Goal: Task Accomplishment & Management: Manage account settings

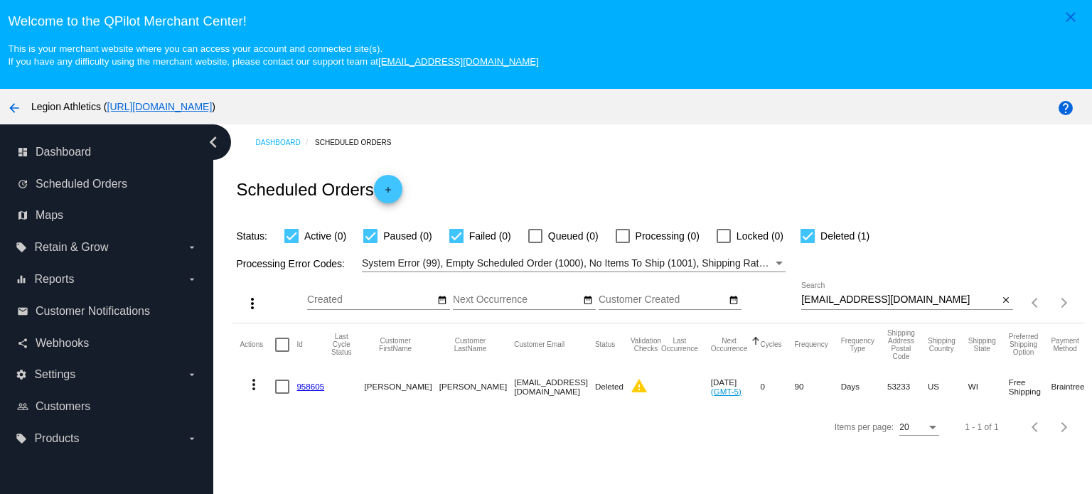
click at [837, 300] on input "[EMAIL_ADDRESS][DOMAIN_NAME]" at bounding box center [899, 299] width 197 height 11
paste input "powerwashdudes"
type input "[EMAIL_ADDRESS][DOMAIN_NAME]"
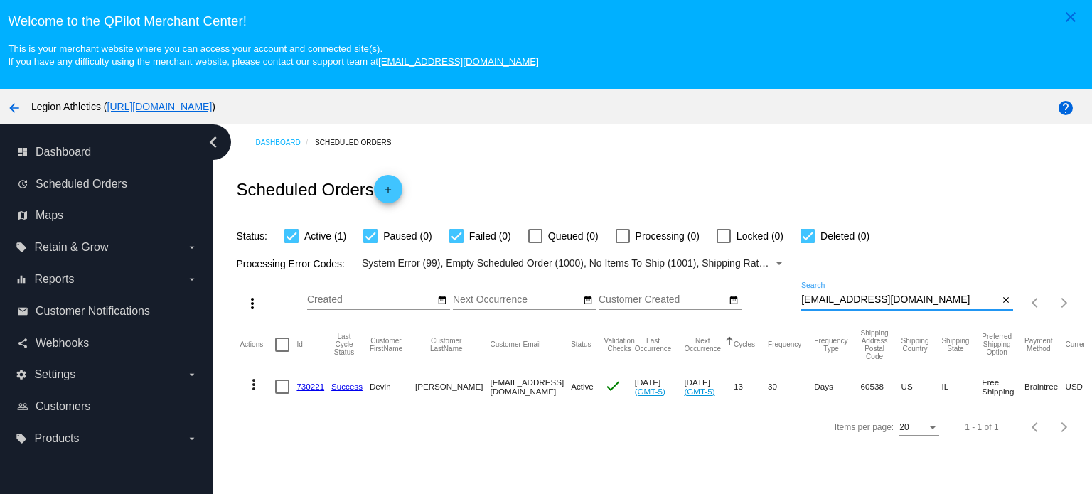
click at [805, 232] on div at bounding box center [808, 236] width 14 height 14
click at [807, 243] on input "Deleted (0)" at bounding box center [807, 243] width 1 height 1
checkbox input "false"
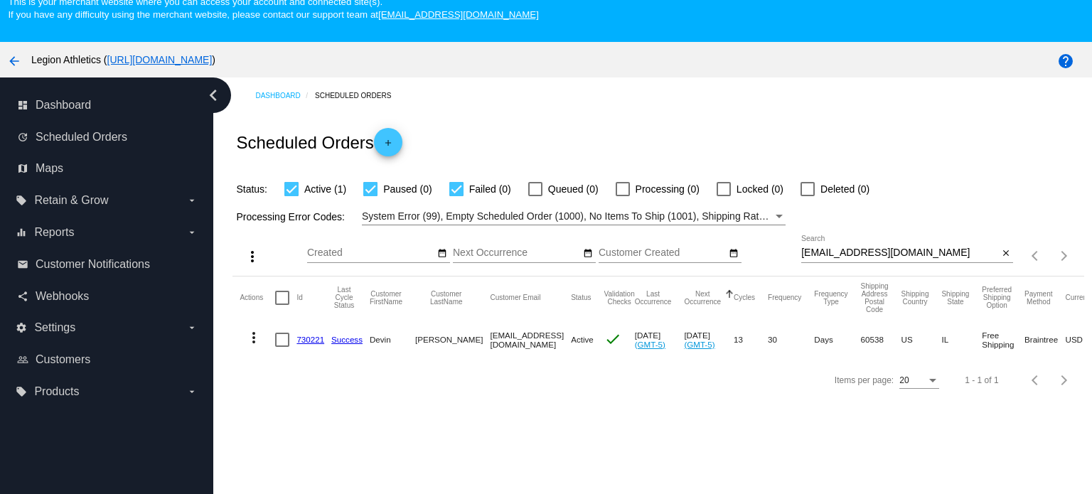
scroll to position [71, 0]
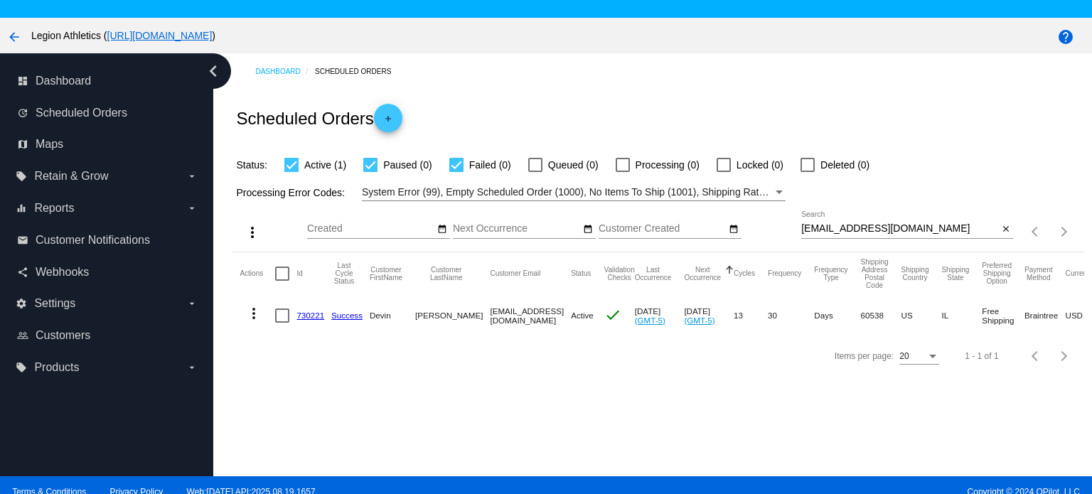
click at [313, 315] on link "730221" at bounding box center [310, 315] width 28 height 9
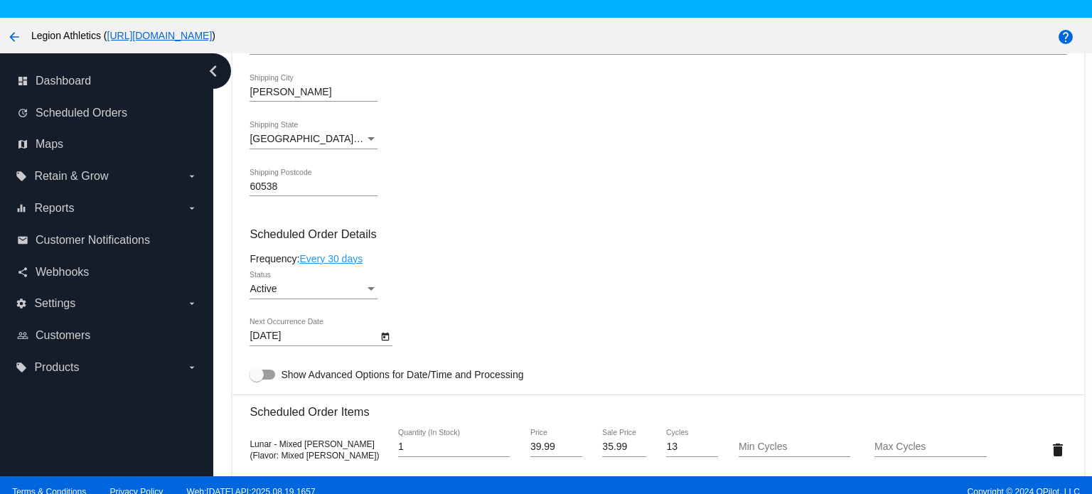
scroll to position [711, 0]
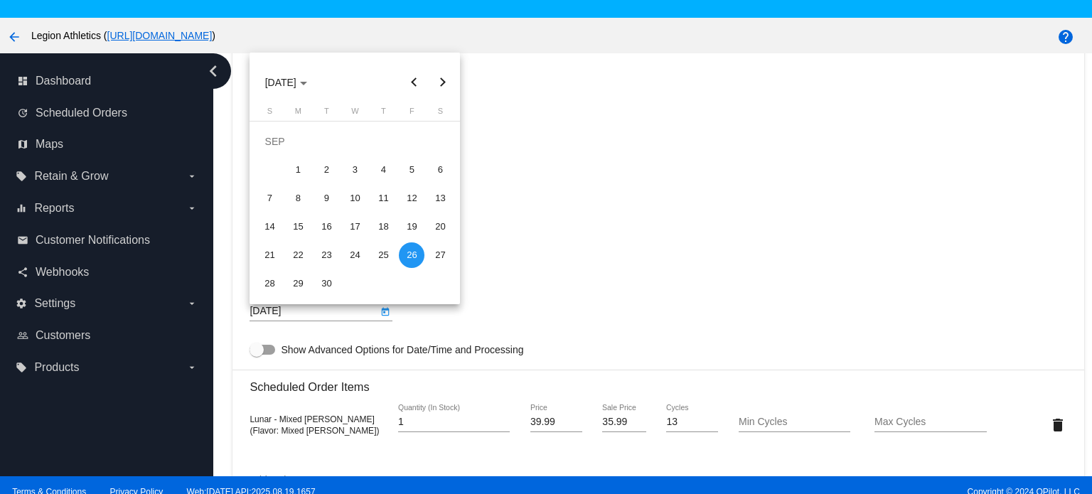
click at [271, 312] on body "close Welcome to the [GEOGRAPHIC_DATA]! This is your merchant website where you…" at bounding box center [546, 247] width 1092 height 494
click at [440, 89] on button "Next month" at bounding box center [442, 82] width 28 height 28
click at [443, 174] on div "11" at bounding box center [440, 170] width 26 height 26
type input "[DATE]"
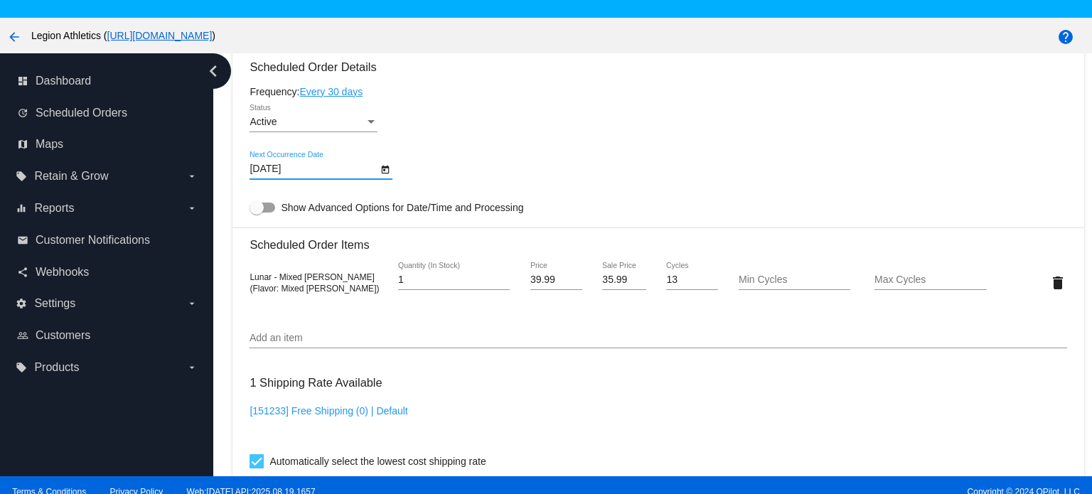
scroll to position [1340, 0]
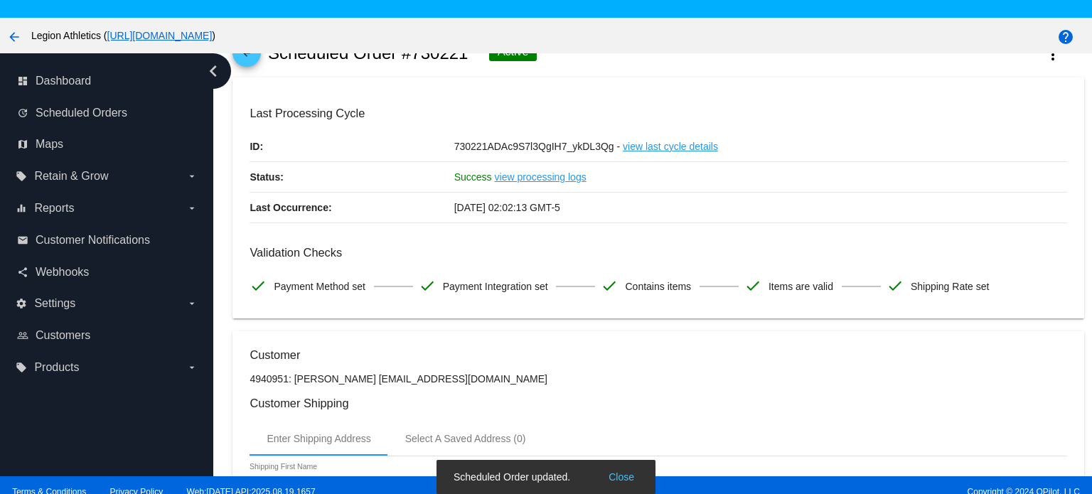
scroll to position [0, 0]
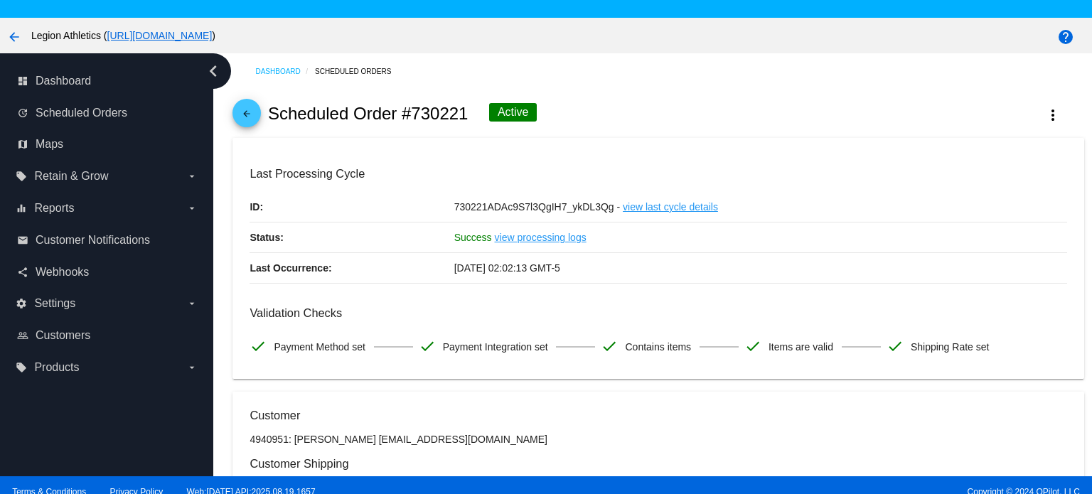
click at [724, 114] on div at bounding box center [546, 247] width 1092 height 494
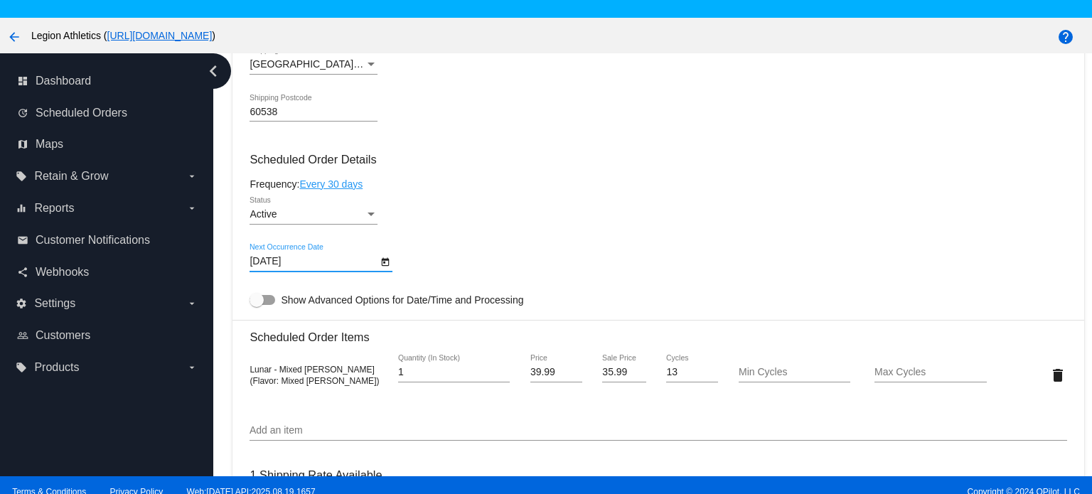
scroll to position [760, 0]
click at [540, 225] on div "Active Status" at bounding box center [658, 218] width 817 height 41
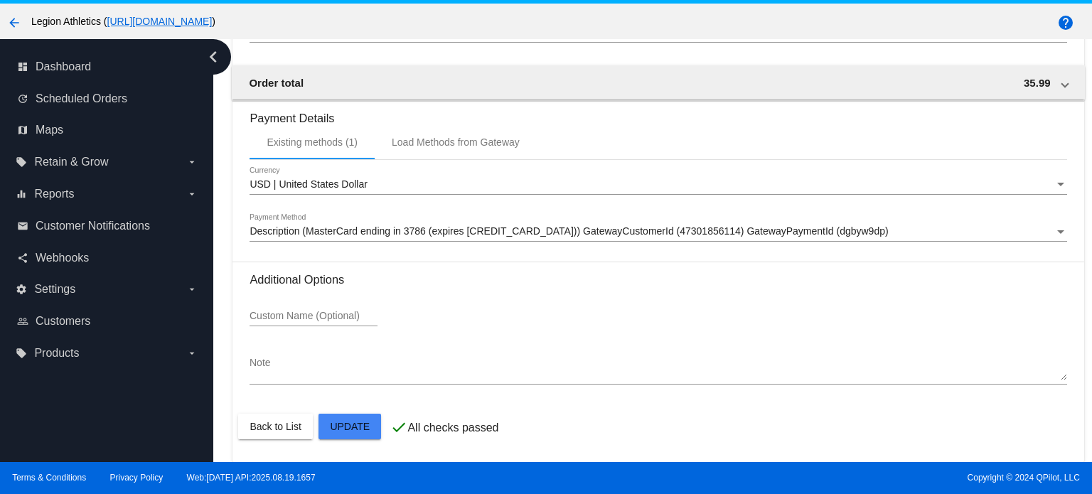
scroll to position [89, 0]
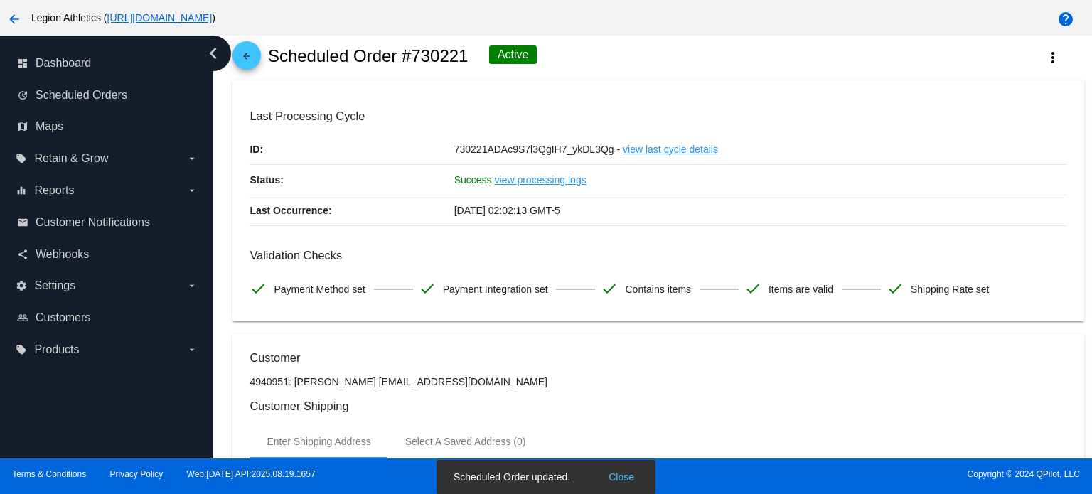
scroll to position [0, 0]
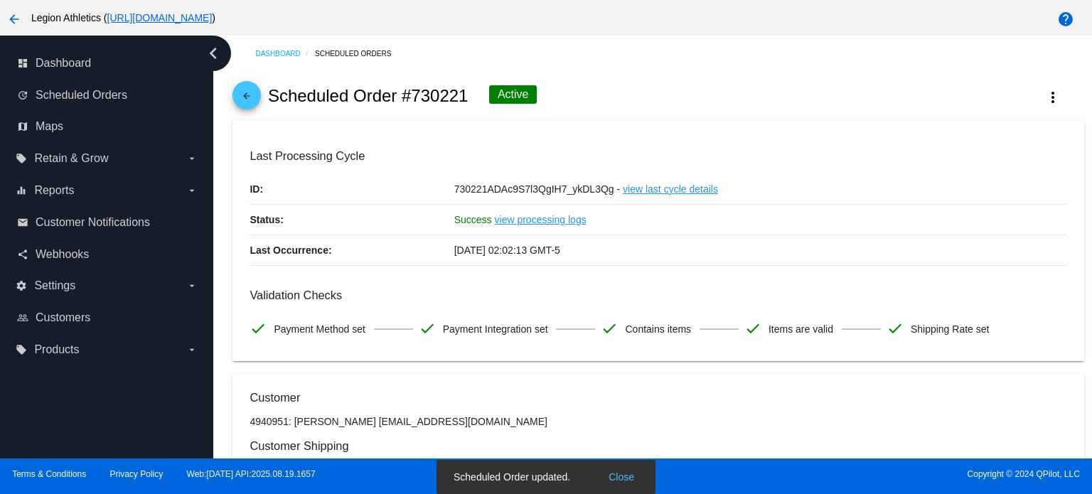
click at [244, 92] on mat-icon "arrow_back" at bounding box center [246, 99] width 17 height 17
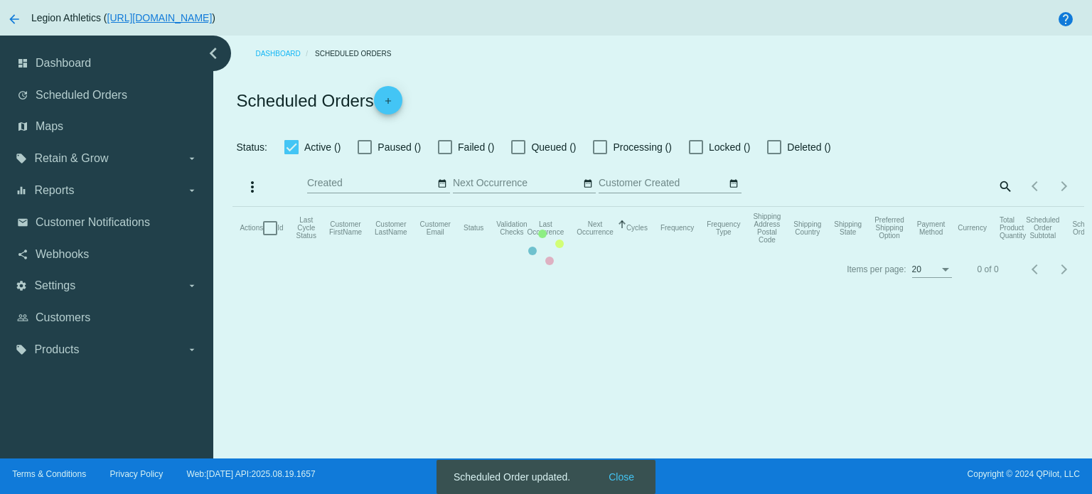
checkbox input "true"
